Goal: Share content: Share content

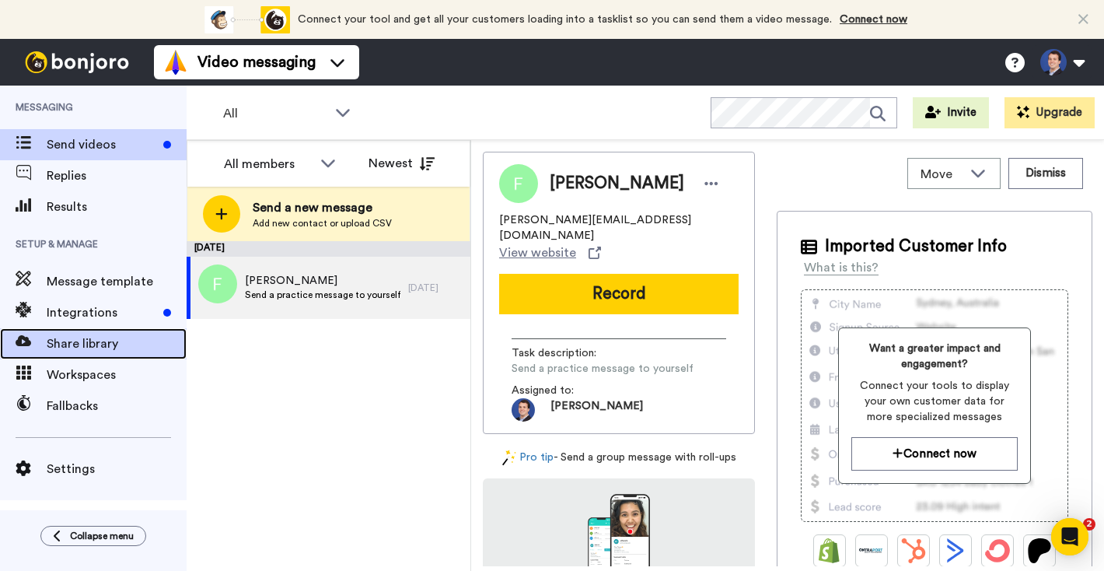
click at [128, 354] on div "Share library" at bounding box center [93, 343] width 187 height 31
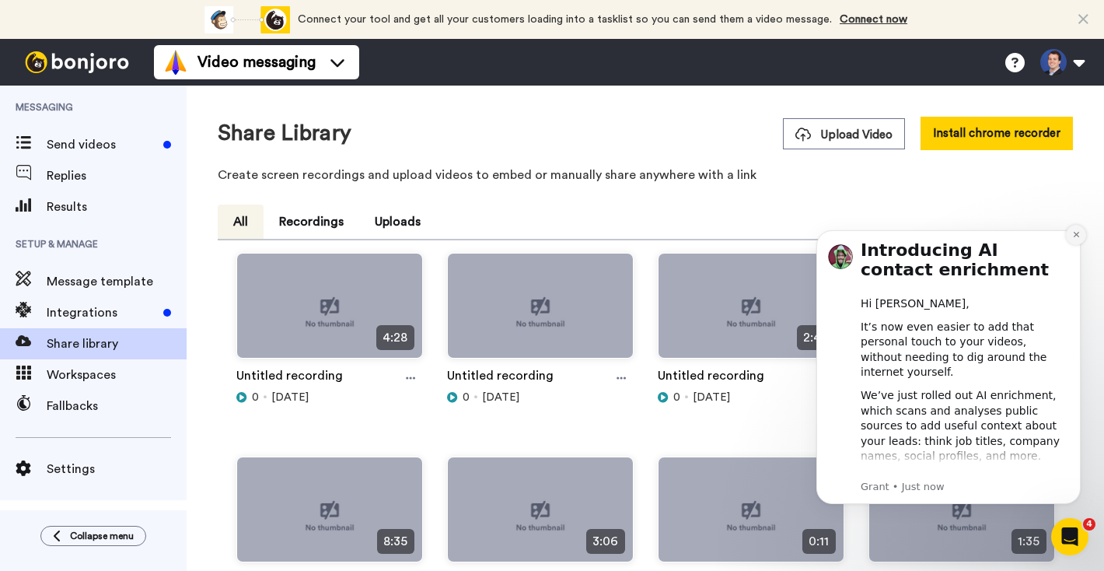
click at [1075, 235] on icon "Dismiss notification" at bounding box center [1076, 234] width 9 height 9
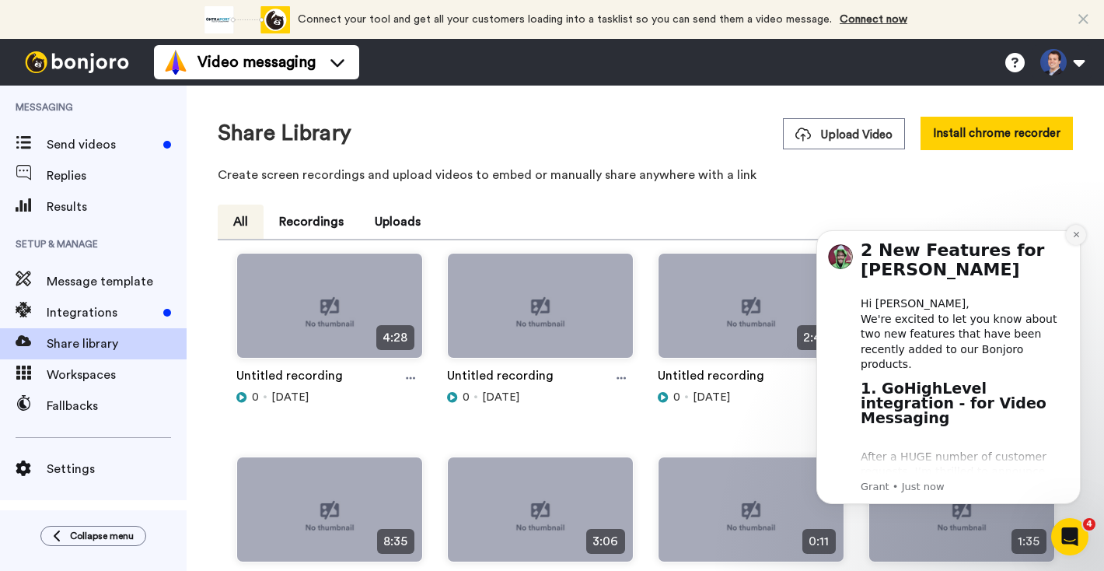
click at [1075, 234] on icon "Dismiss notification" at bounding box center [1075, 234] width 5 height 5
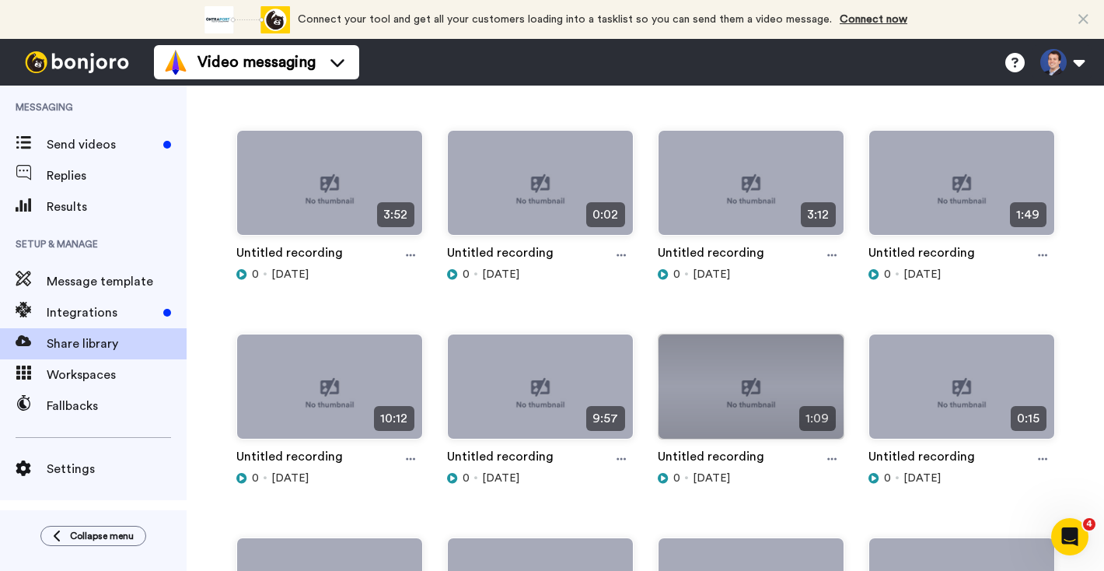
scroll to position [533, 0]
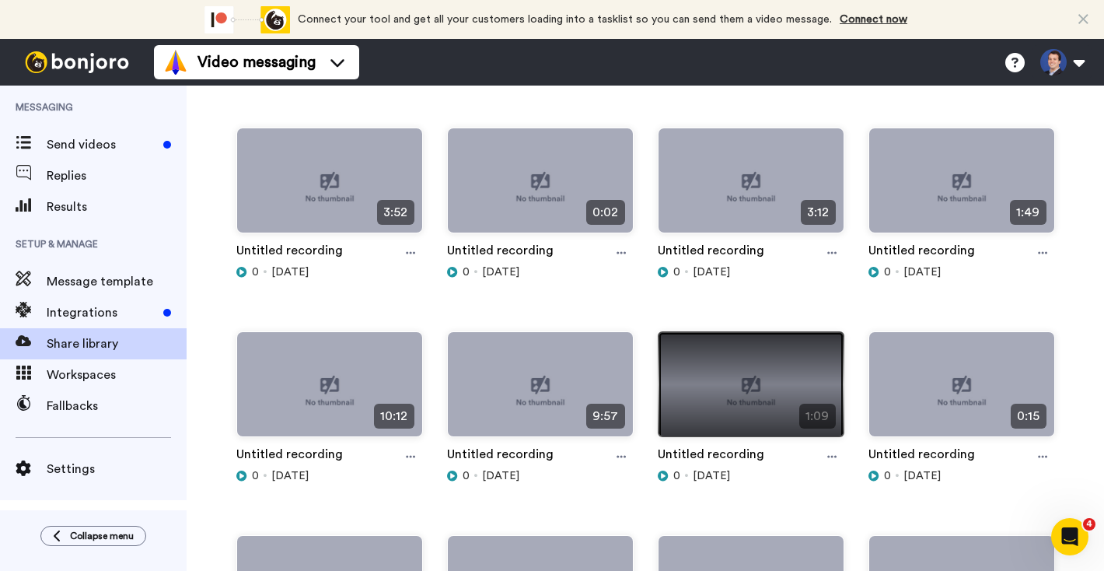
click at [732, 386] on img at bounding box center [751, 390] width 185 height 117
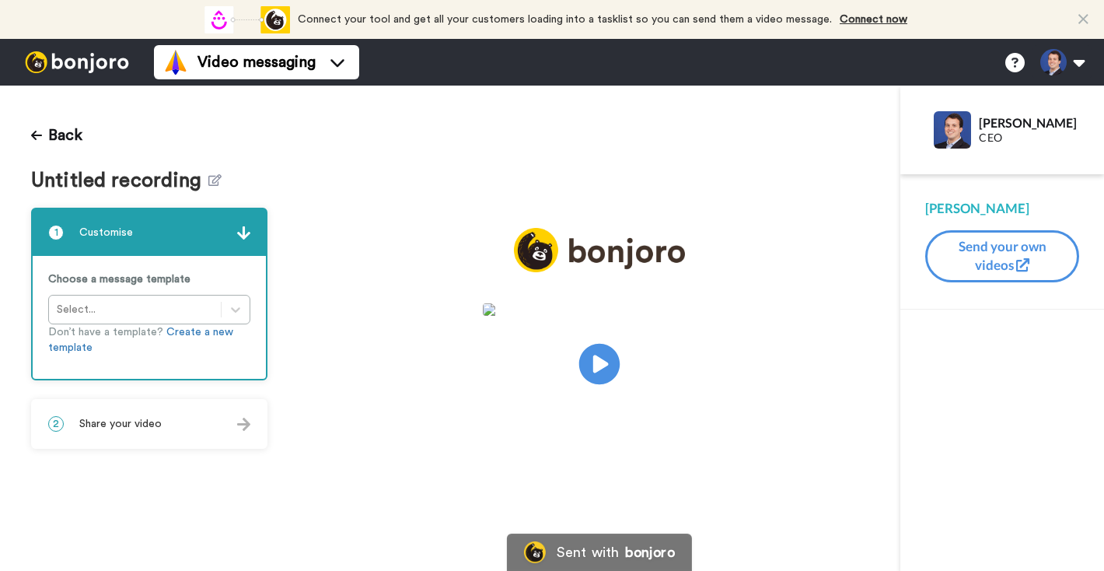
click at [603, 367] on icon "Play/Pause" at bounding box center [599, 364] width 41 height 74
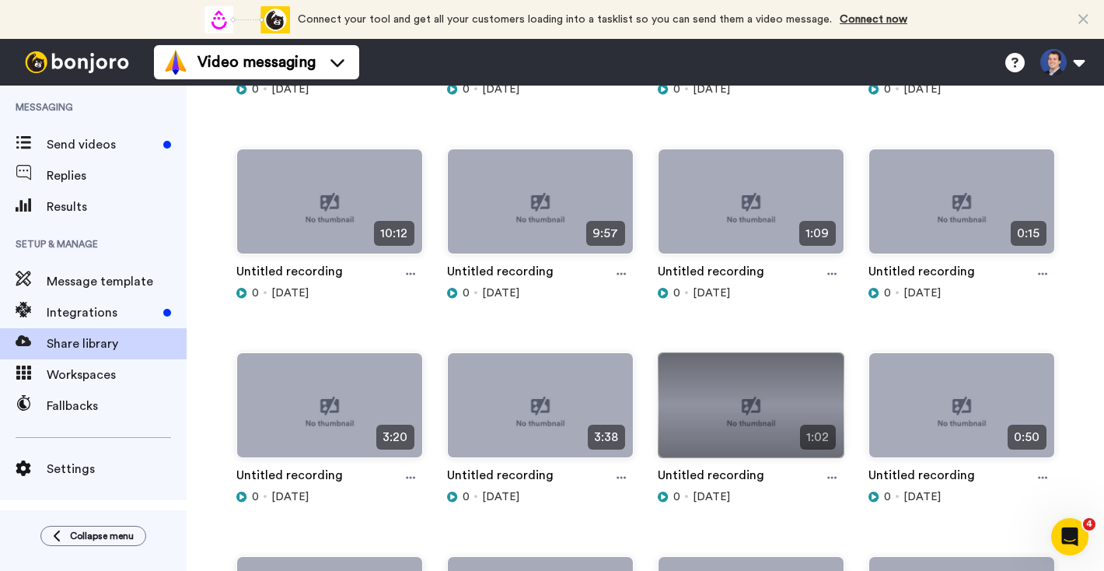
scroll to position [680, 0]
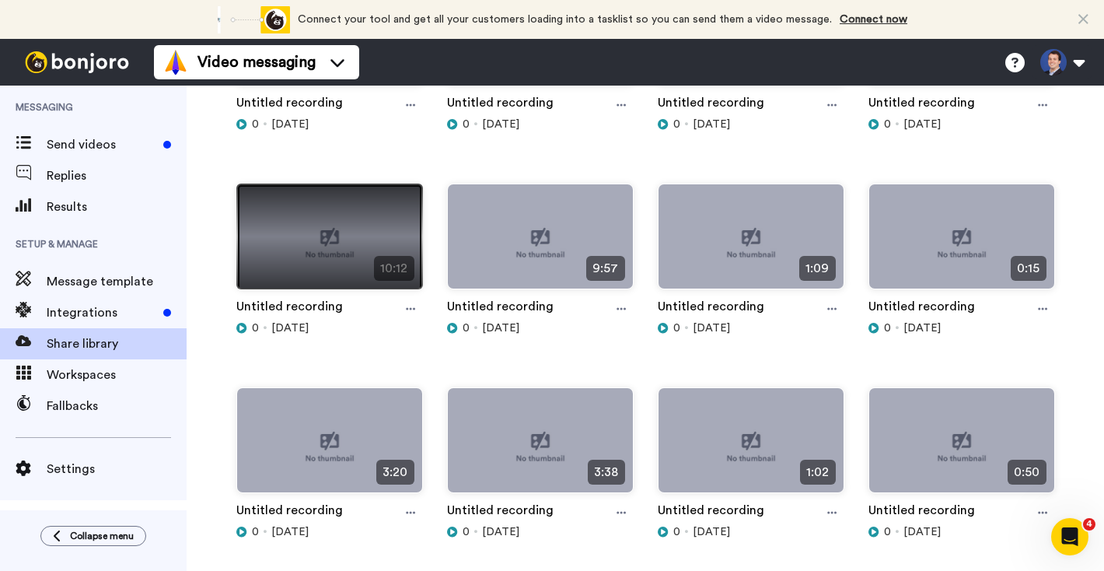
click at [355, 254] on img at bounding box center [329, 242] width 185 height 117
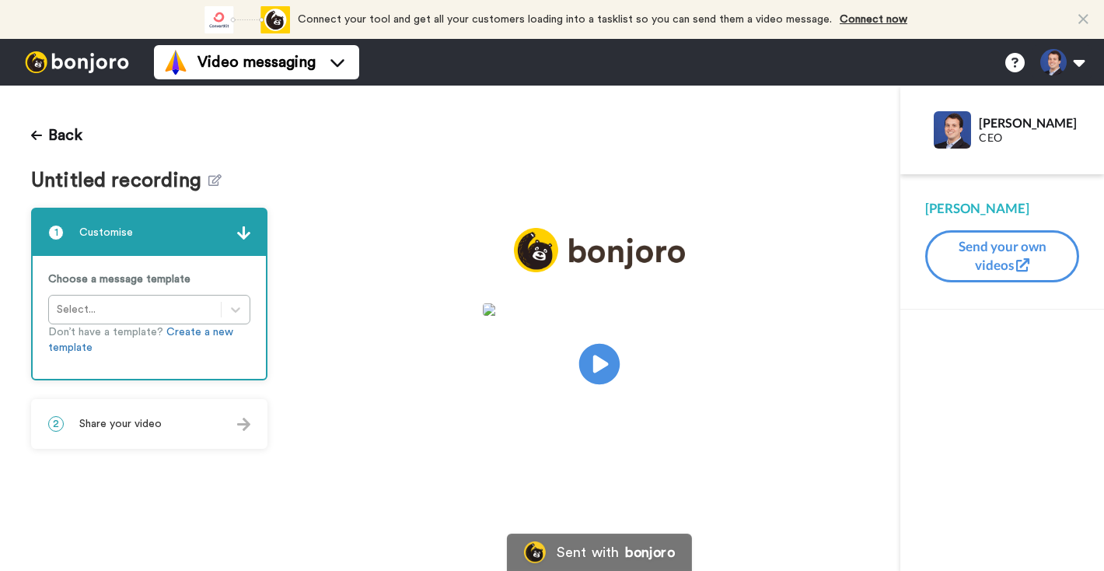
click at [596, 372] on icon at bounding box center [599, 364] width 41 height 41
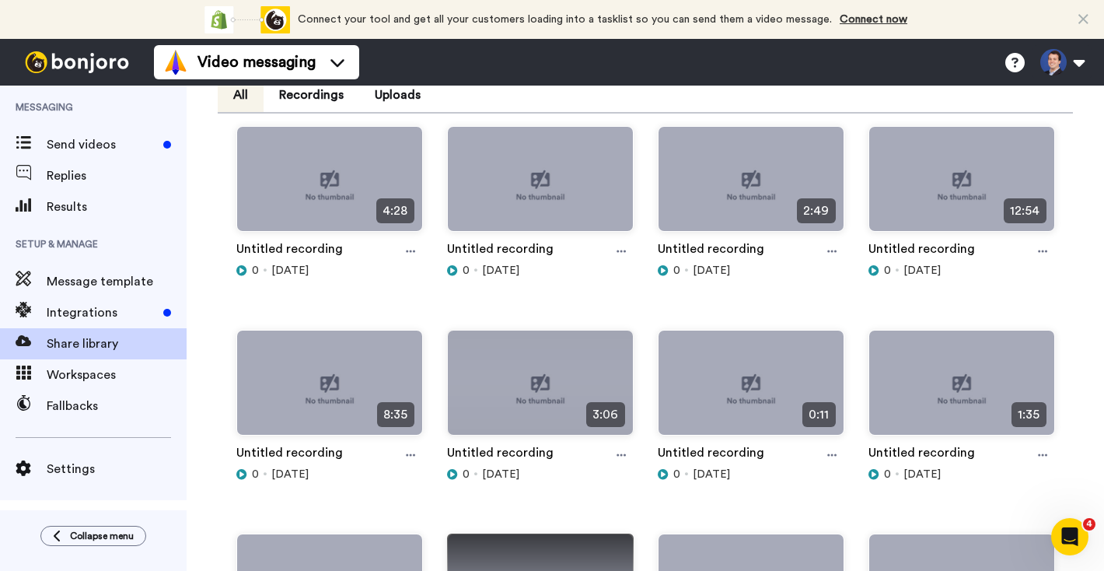
scroll to position [67, 0]
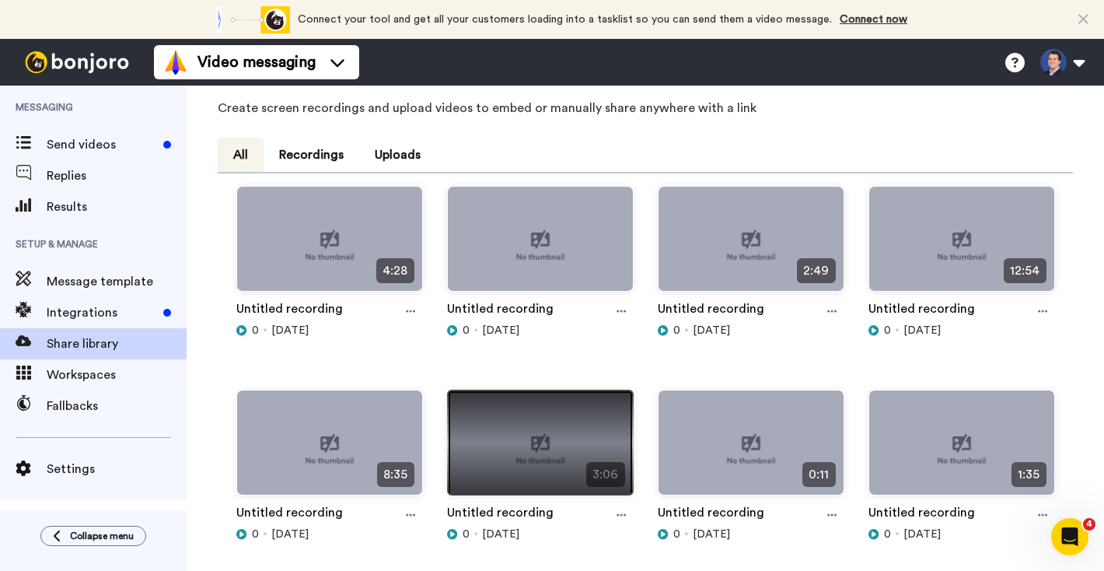
click at [505, 423] on img at bounding box center [540, 448] width 185 height 117
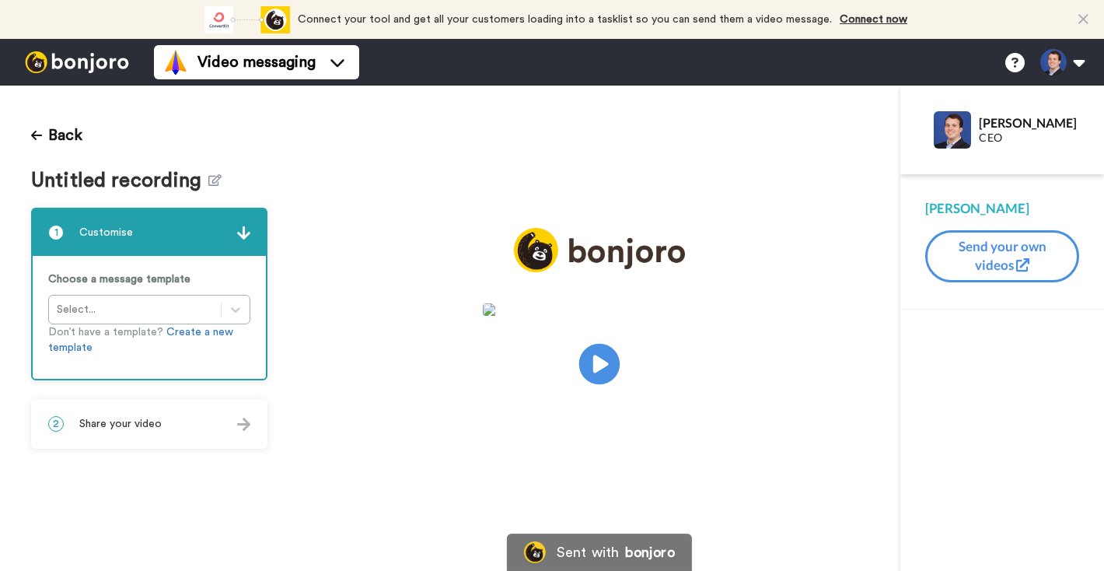
click at [598, 371] on icon "Play/Pause" at bounding box center [599, 364] width 41 height 74
click at [182, 433] on div "2 Share your video" at bounding box center [149, 423] width 233 height 47
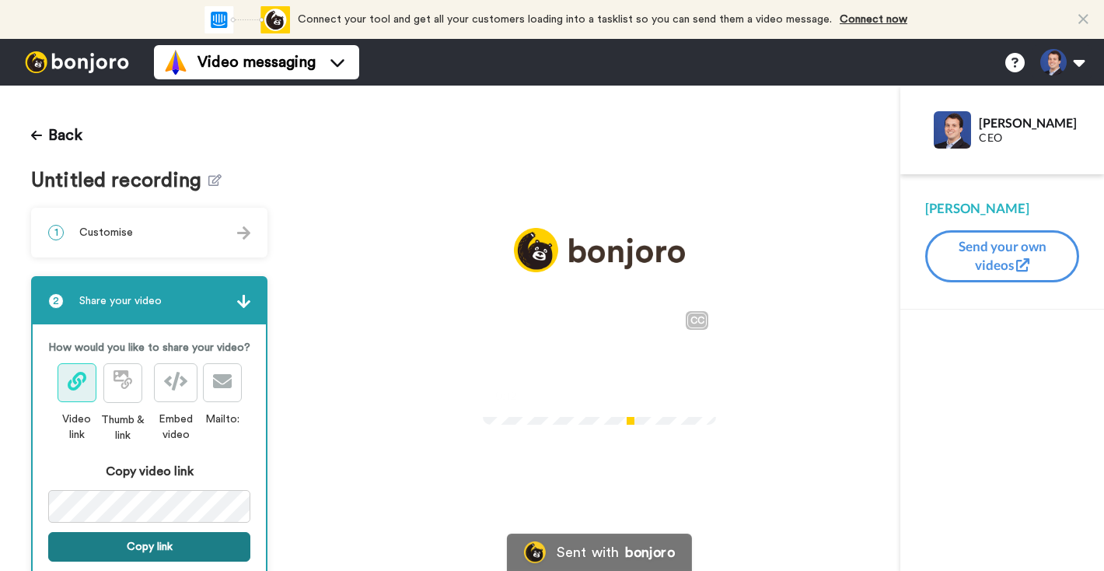
click at [191, 552] on button "Copy link" at bounding box center [149, 547] width 202 height 30
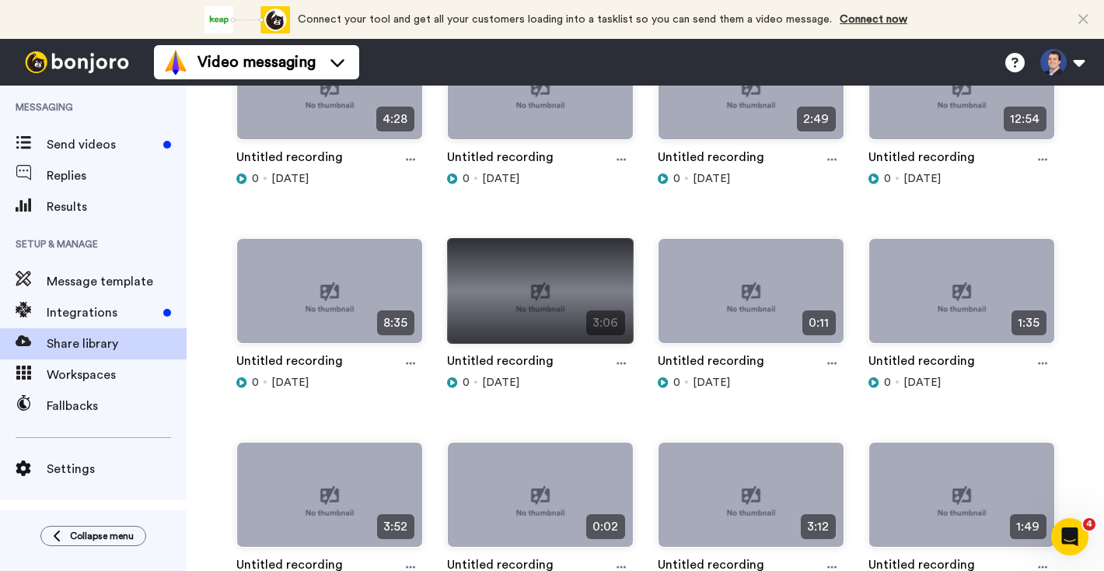
scroll to position [234, 0]
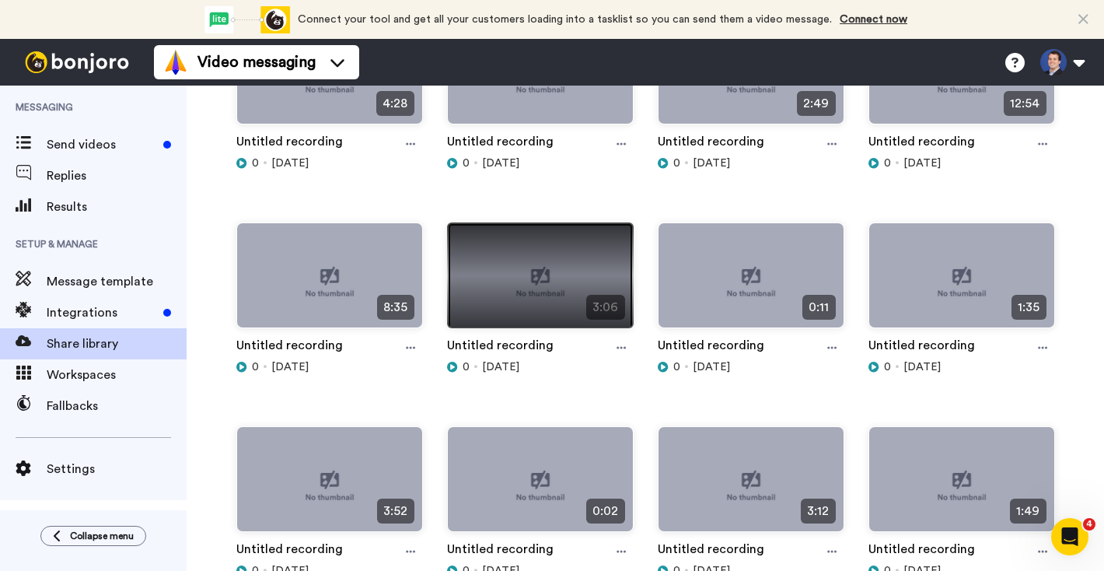
click at [516, 290] on img at bounding box center [540, 281] width 185 height 117
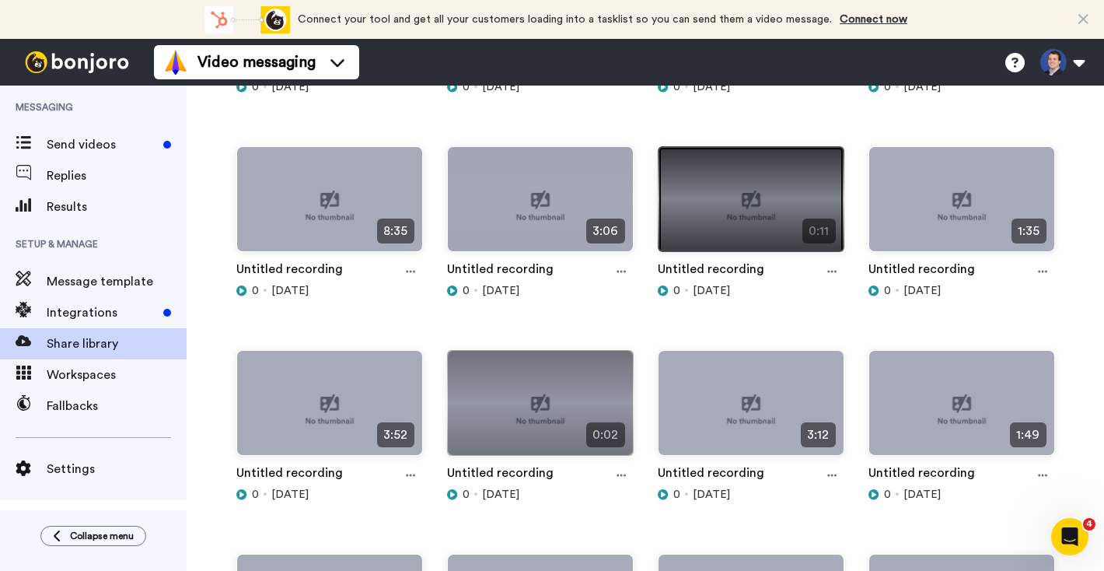
click at [774, 232] on img at bounding box center [751, 205] width 185 height 117
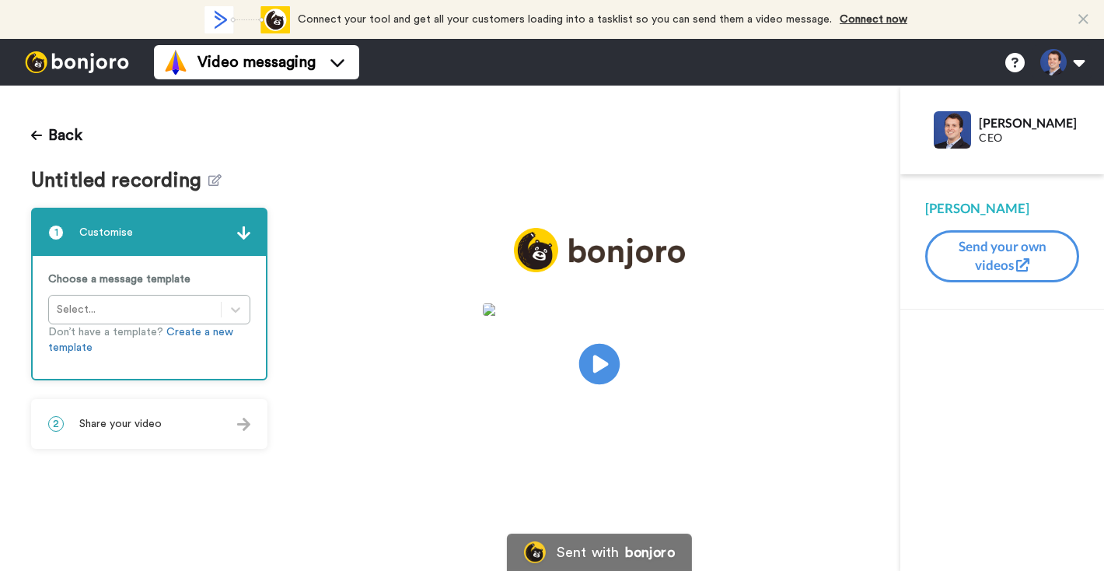
click at [616, 381] on icon "Play/Pause" at bounding box center [599, 364] width 41 height 74
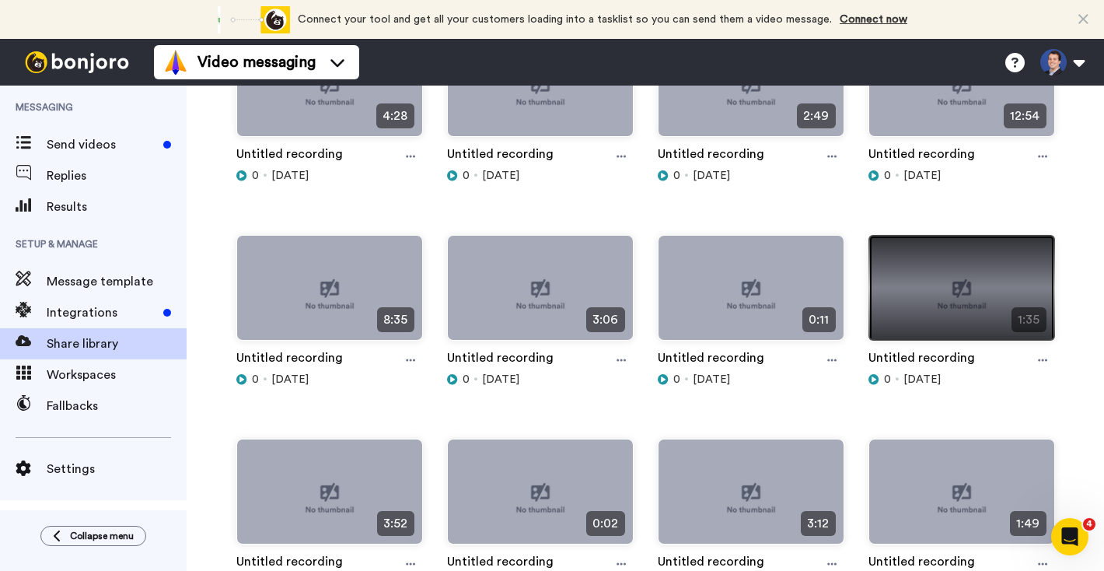
click at [906, 303] on img at bounding box center [961, 294] width 185 height 117
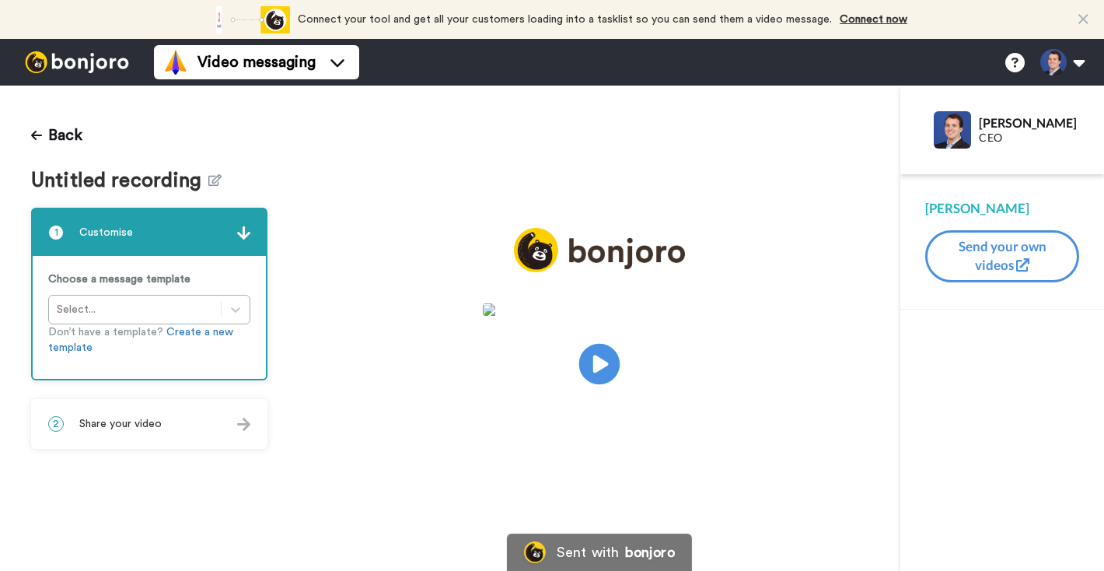
click at [603, 356] on icon at bounding box center [599, 364] width 41 height 41
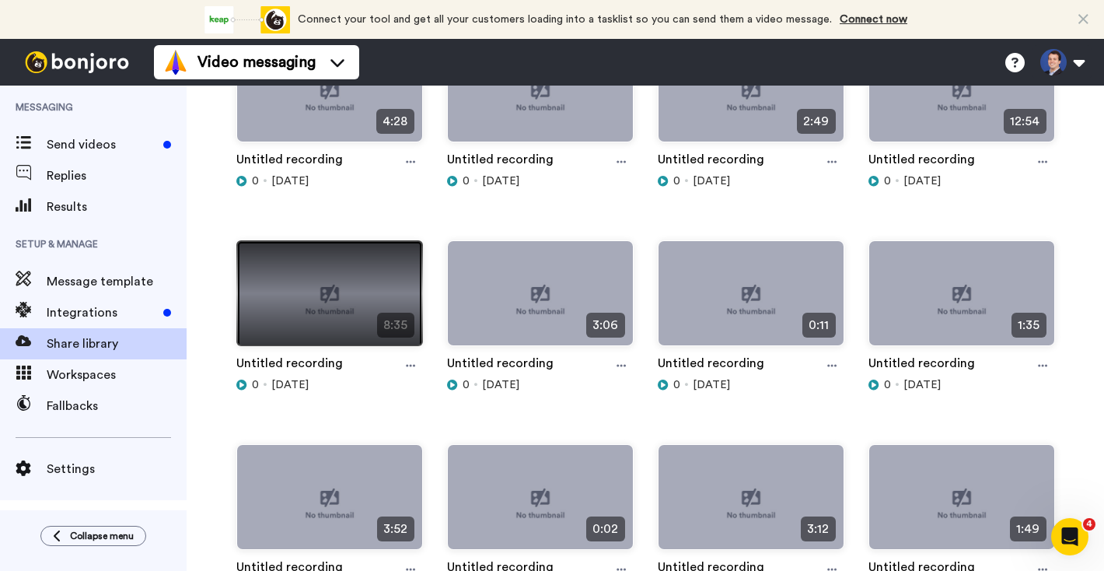
click at [321, 301] on img at bounding box center [329, 299] width 185 height 117
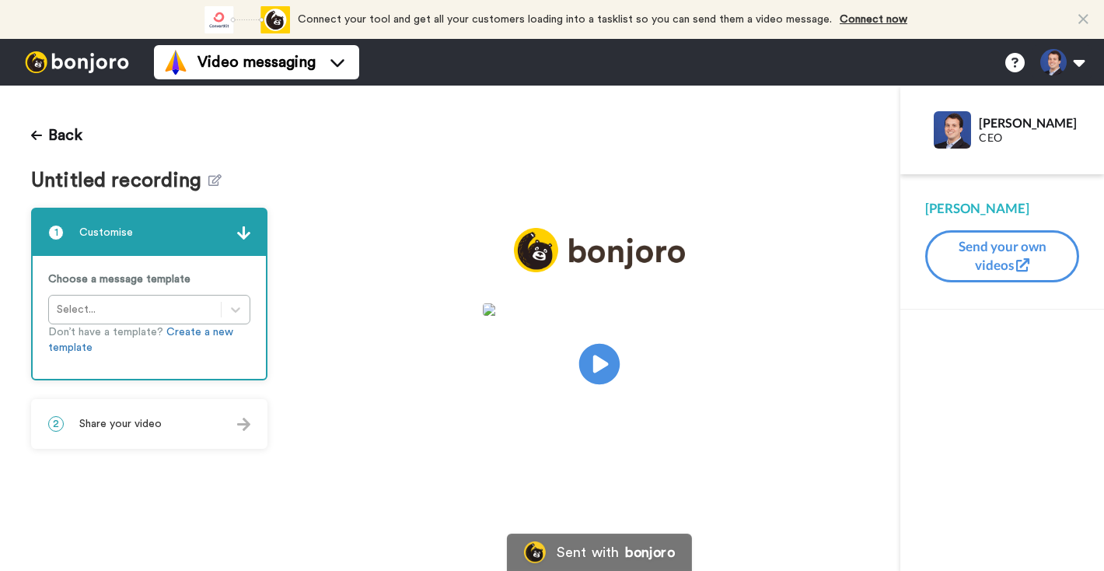
click at [607, 358] on icon at bounding box center [599, 364] width 41 height 41
click at [703, 404] on img at bounding box center [695, 395] width 16 height 16
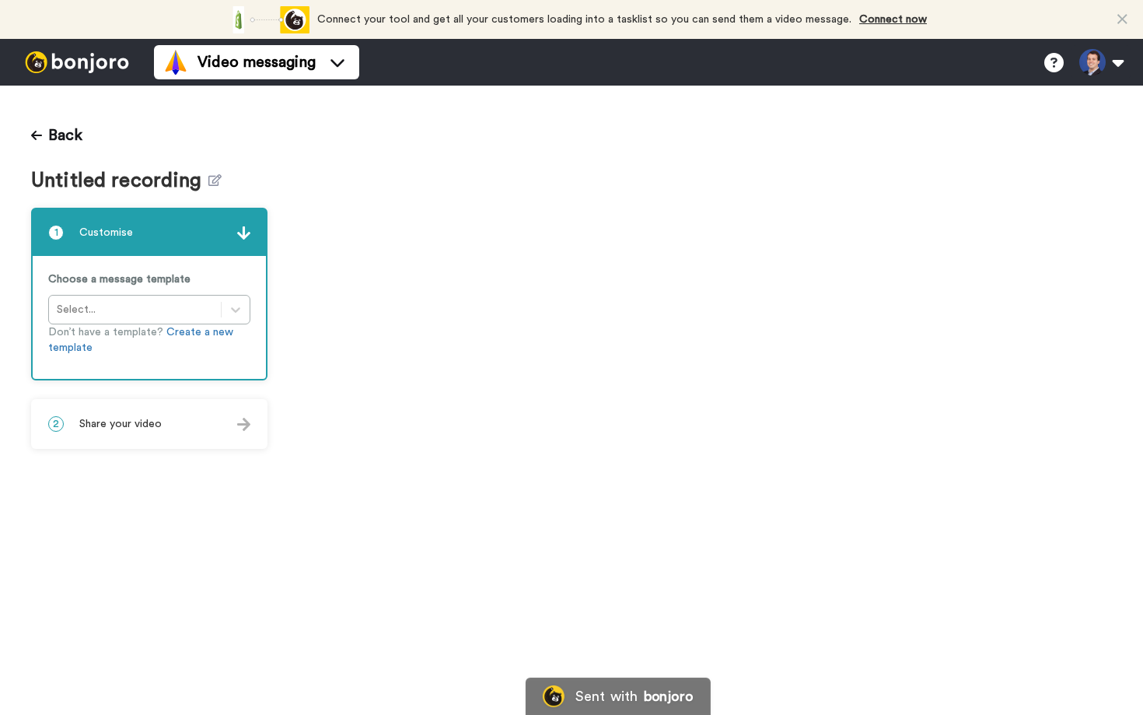
click at [418, 353] on video at bounding box center [721, 400] width 844 height 629
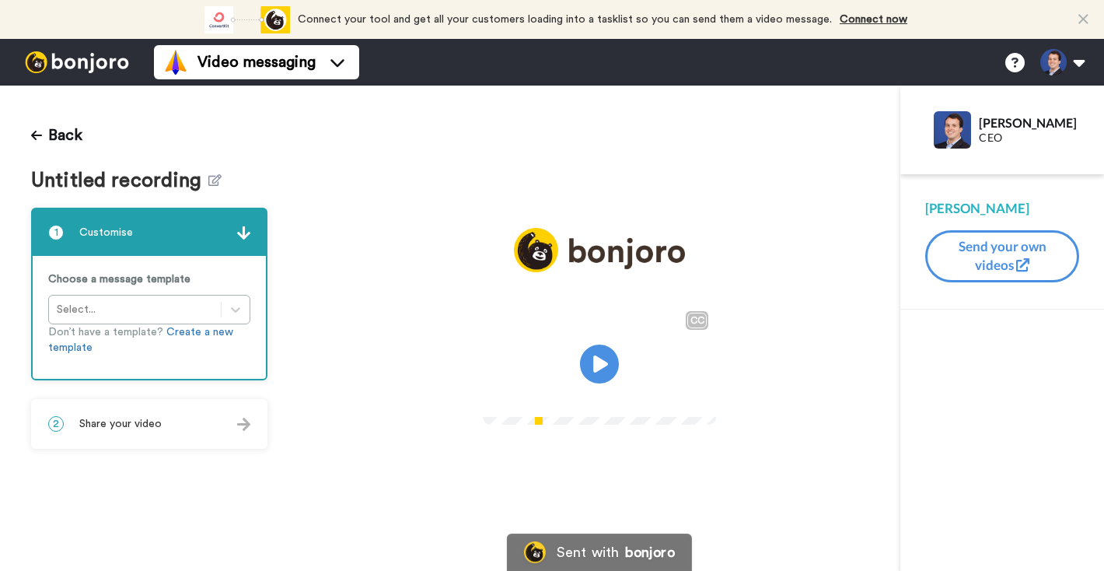
click at [156, 434] on div "2 Share your video" at bounding box center [149, 423] width 233 height 47
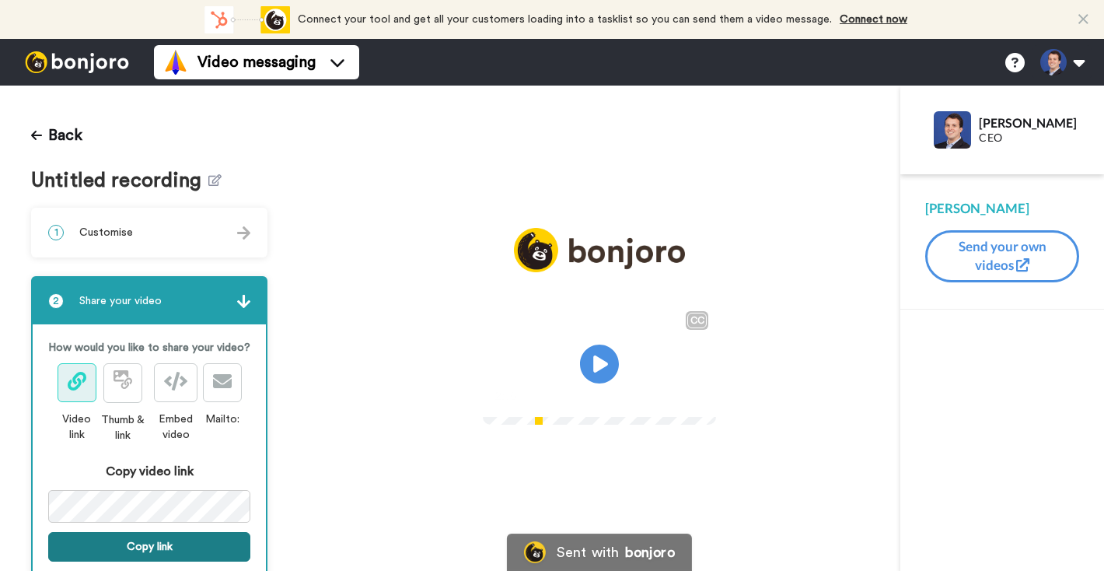
drag, startPoint x: 157, startPoint y: 549, endPoint x: 167, endPoint y: 547, distance: 10.2
click at [157, 548] on button "Copy link" at bounding box center [149, 547] width 202 height 30
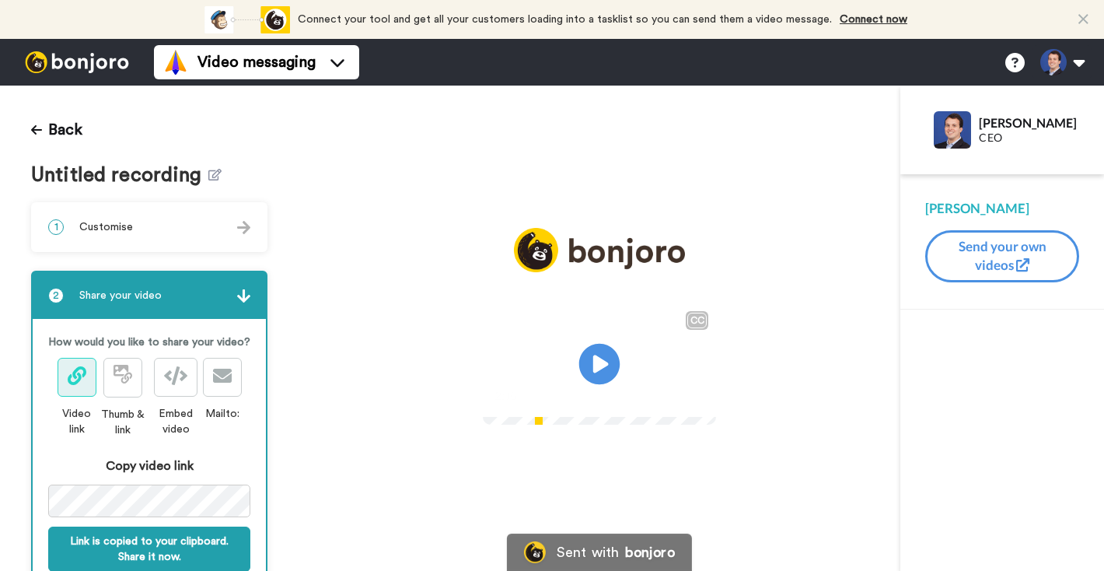
click at [603, 364] on icon "Play/Pause" at bounding box center [599, 364] width 41 height 74
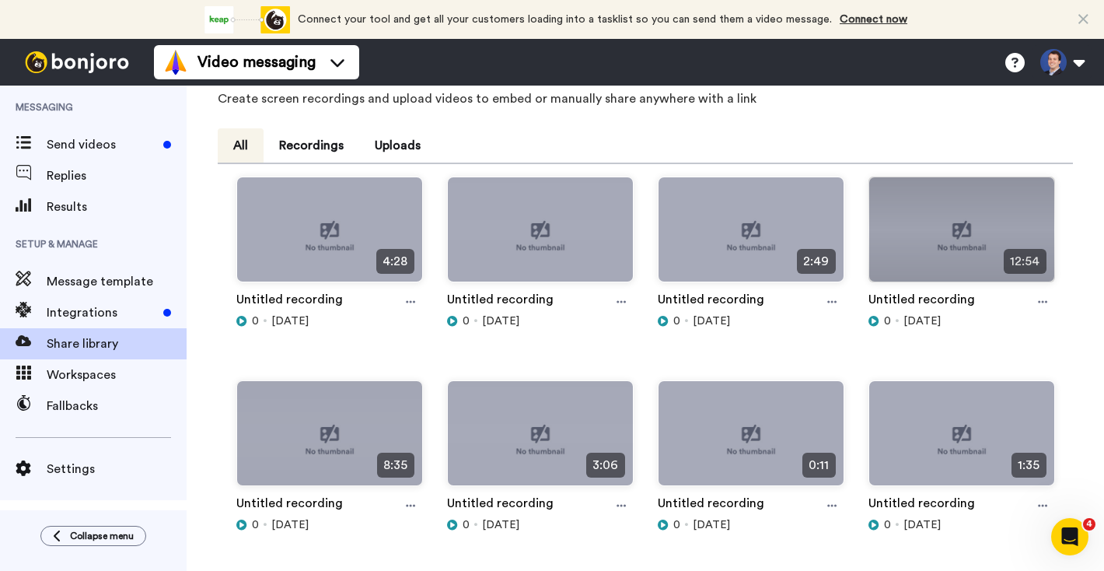
scroll to position [67, 0]
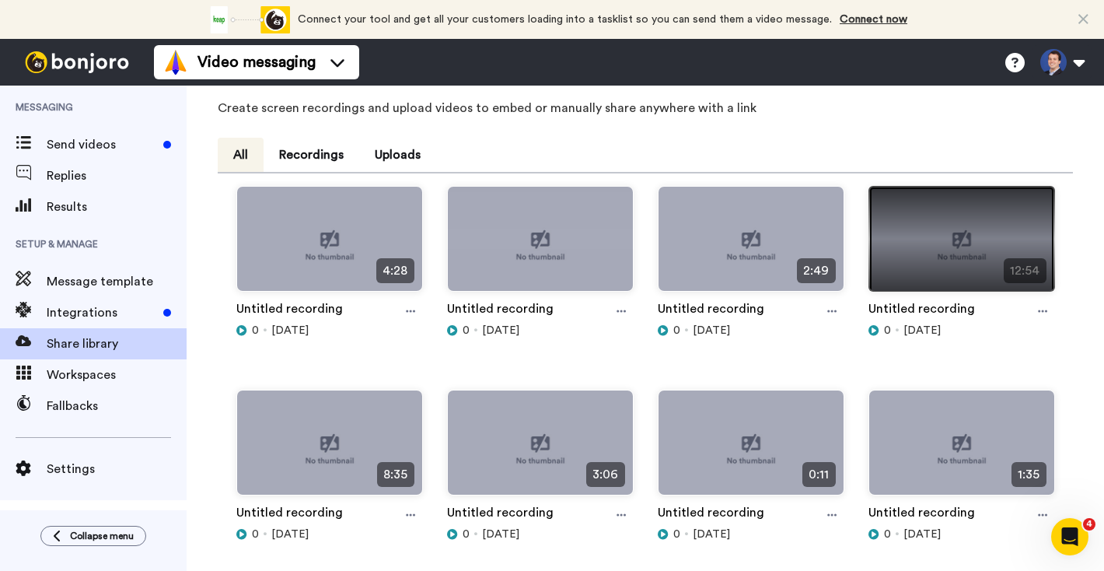
click at [986, 237] on img at bounding box center [961, 245] width 185 height 117
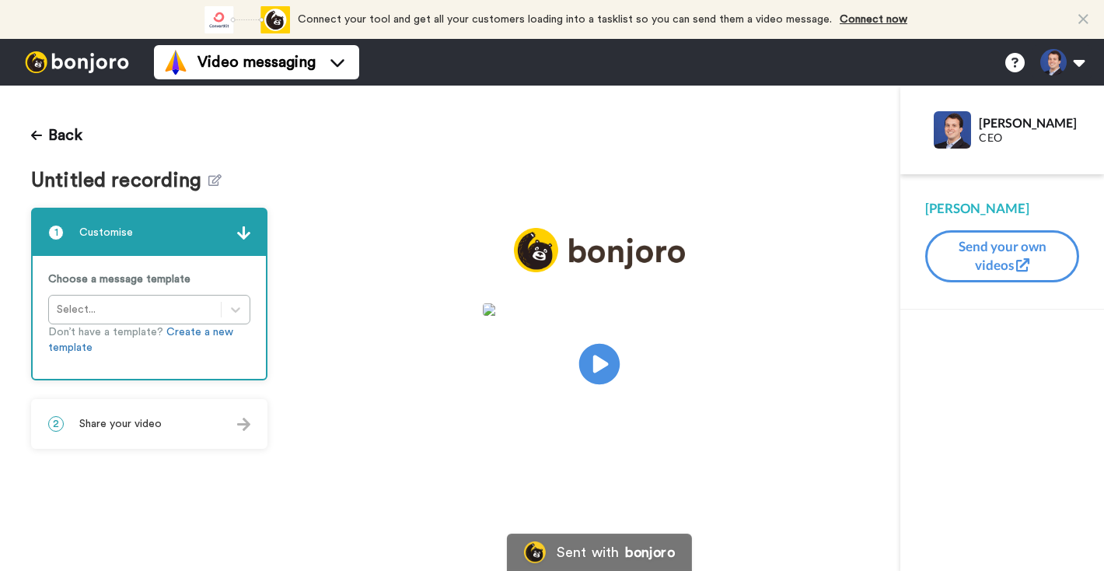
click at [588, 355] on icon at bounding box center [599, 364] width 41 height 41
click at [145, 411] on div "2 Share your video" at bounding box center [149, 423] width 233 height 47
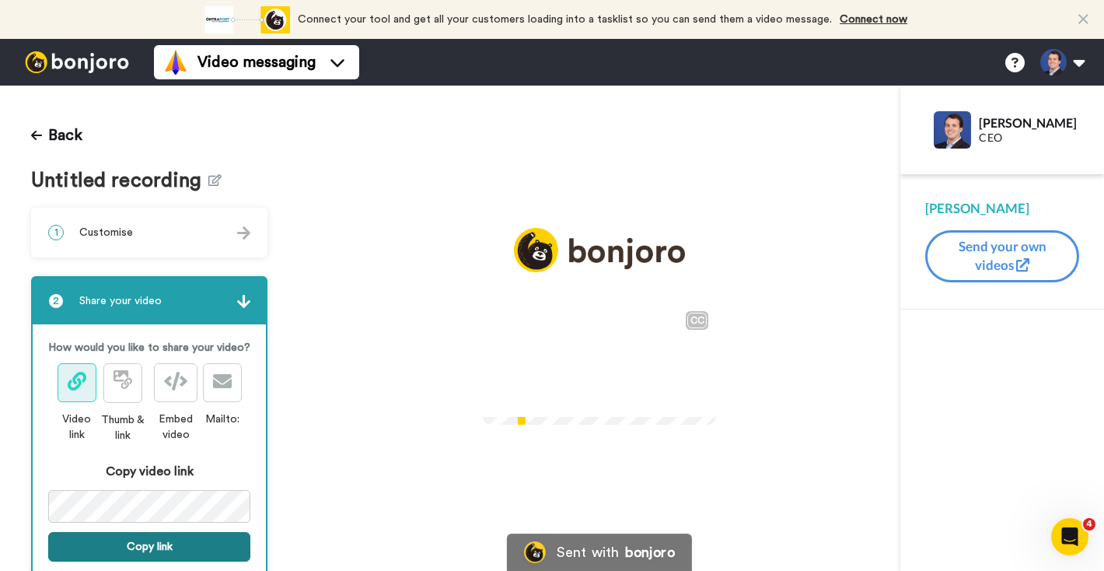
click at [142, 541] on button "Copy link" at bounding box center [149, 547] width 202 height 30
